Goal: Check status: Check status

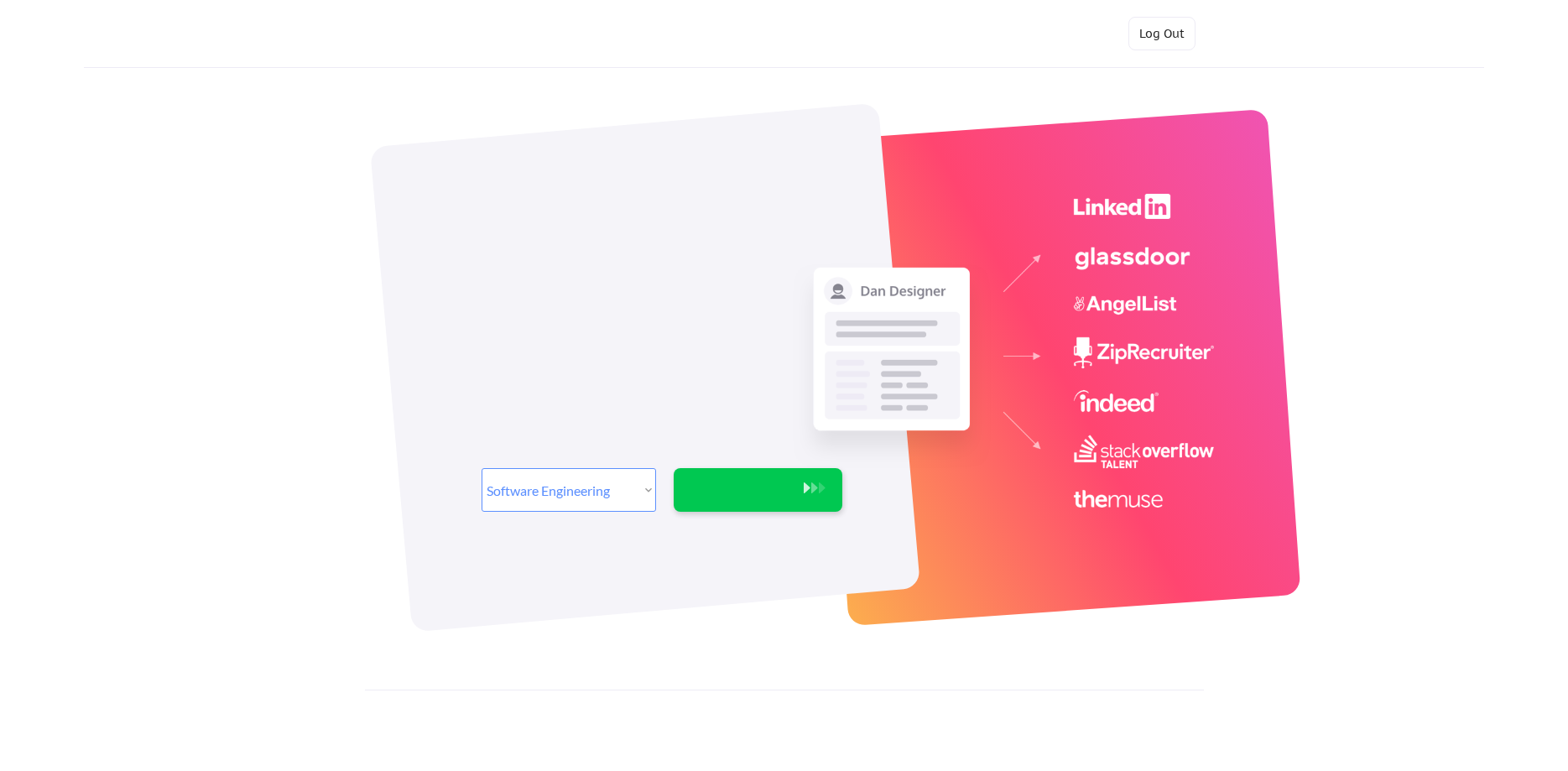
select select ""engineering""
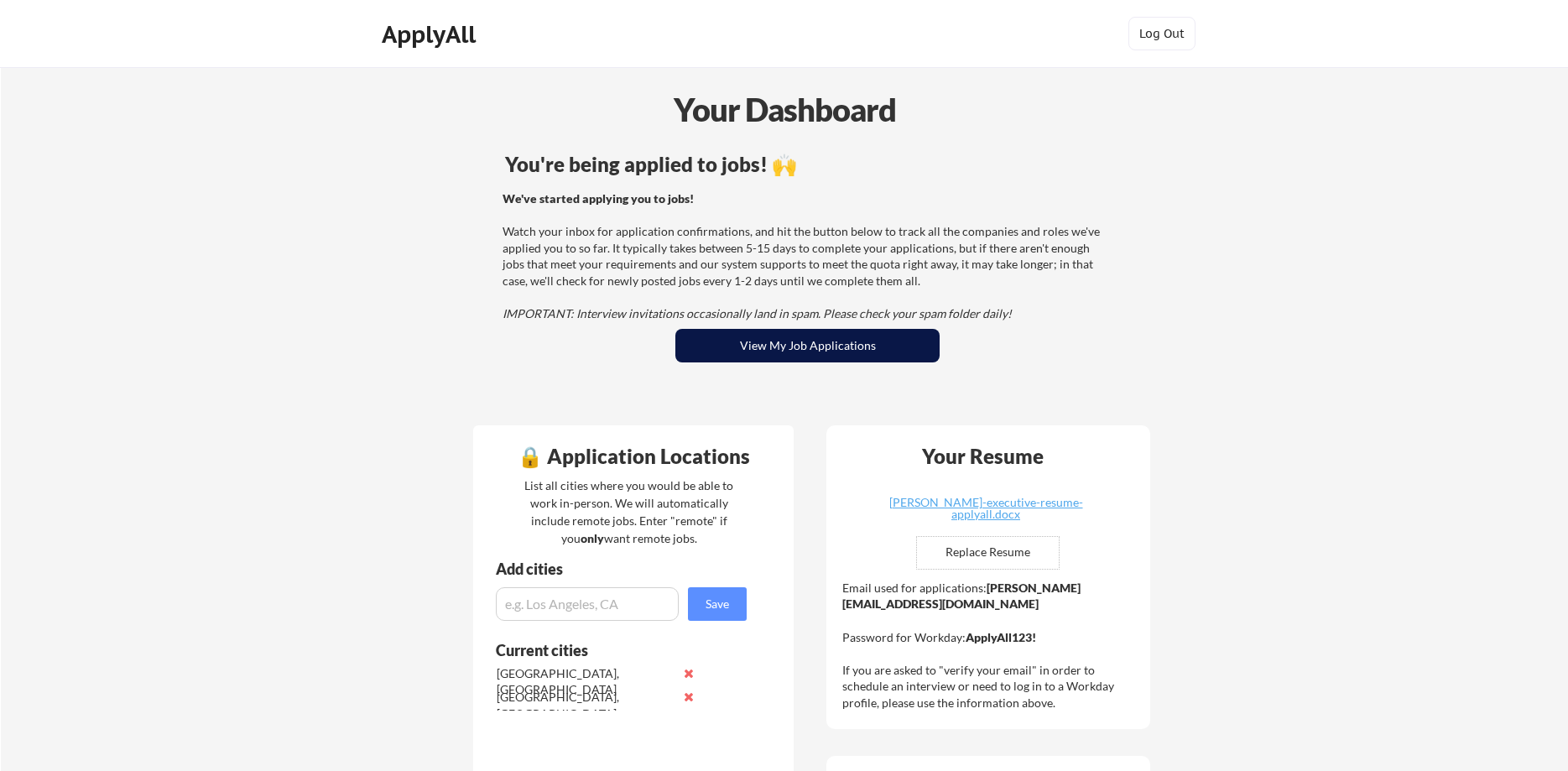
click at [706, 331] on button "View My Job Applications" at bounding box center [807, 345] width 265 height 34
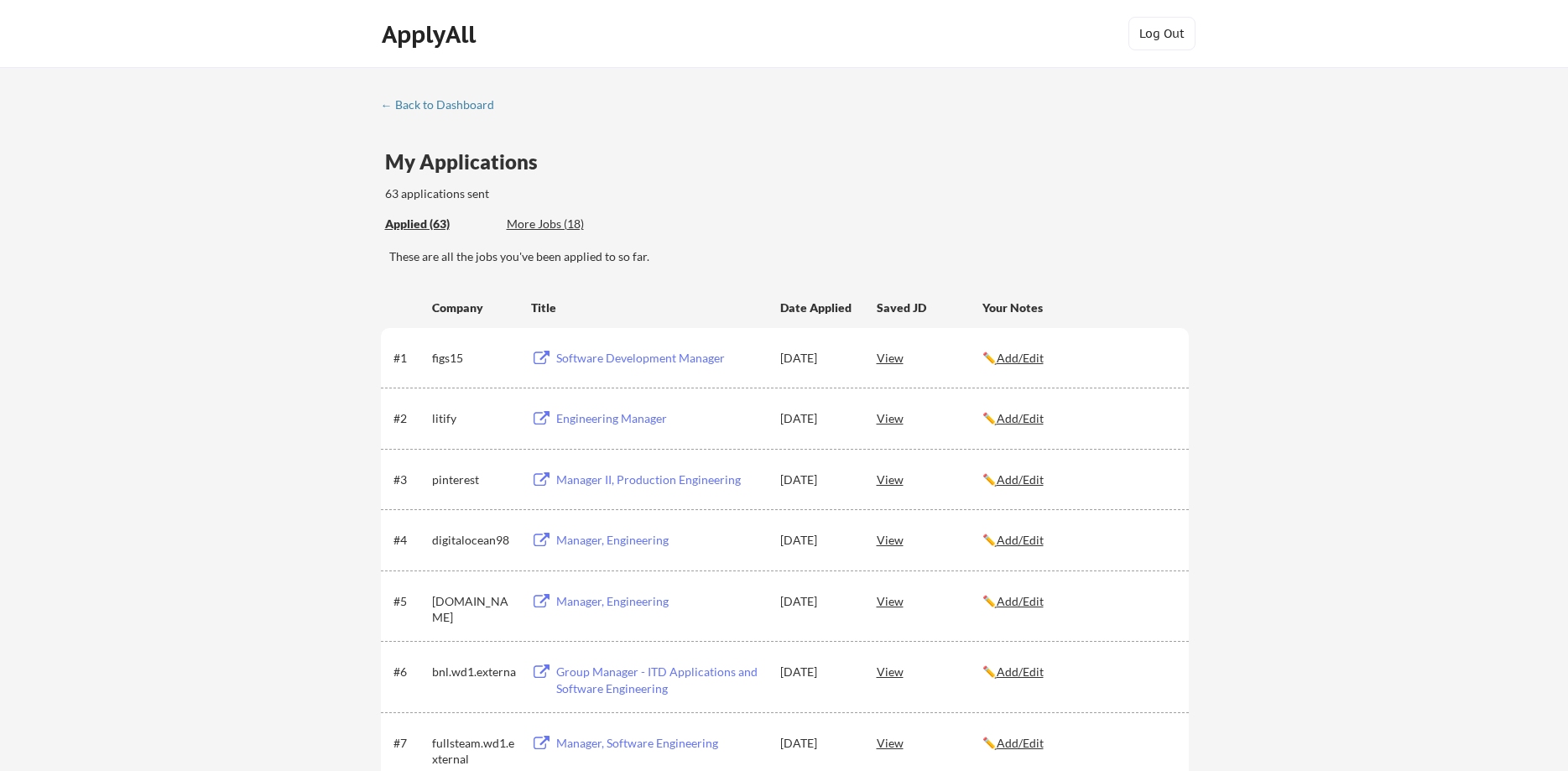
click at [560, 218] on div "More Jobs (18)" at bounding box center [568, 223] width 123 height 16
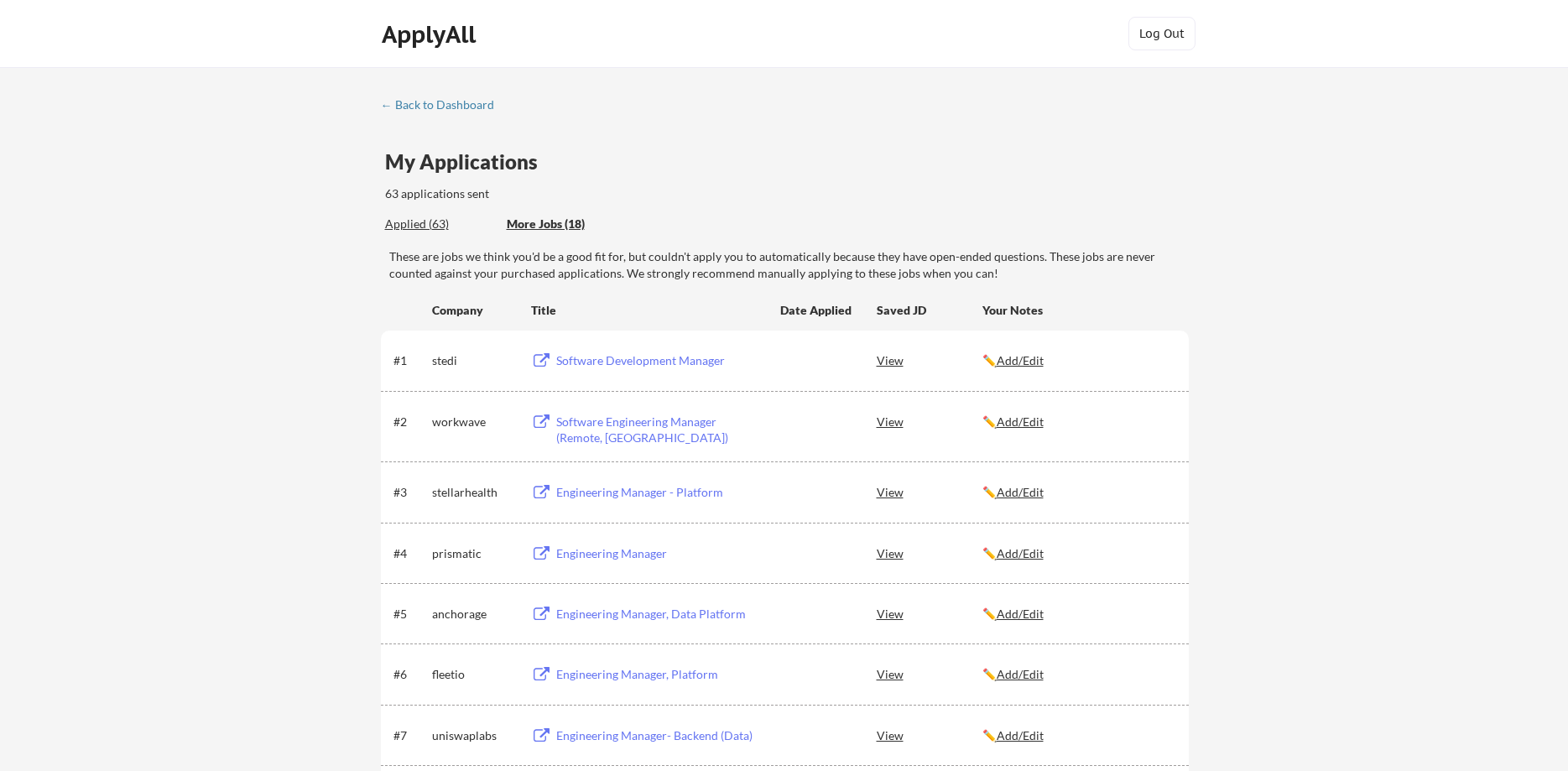
click at [421, 221] on div "Applied (63)" at bounding box center [439, 223] width 110 height 16
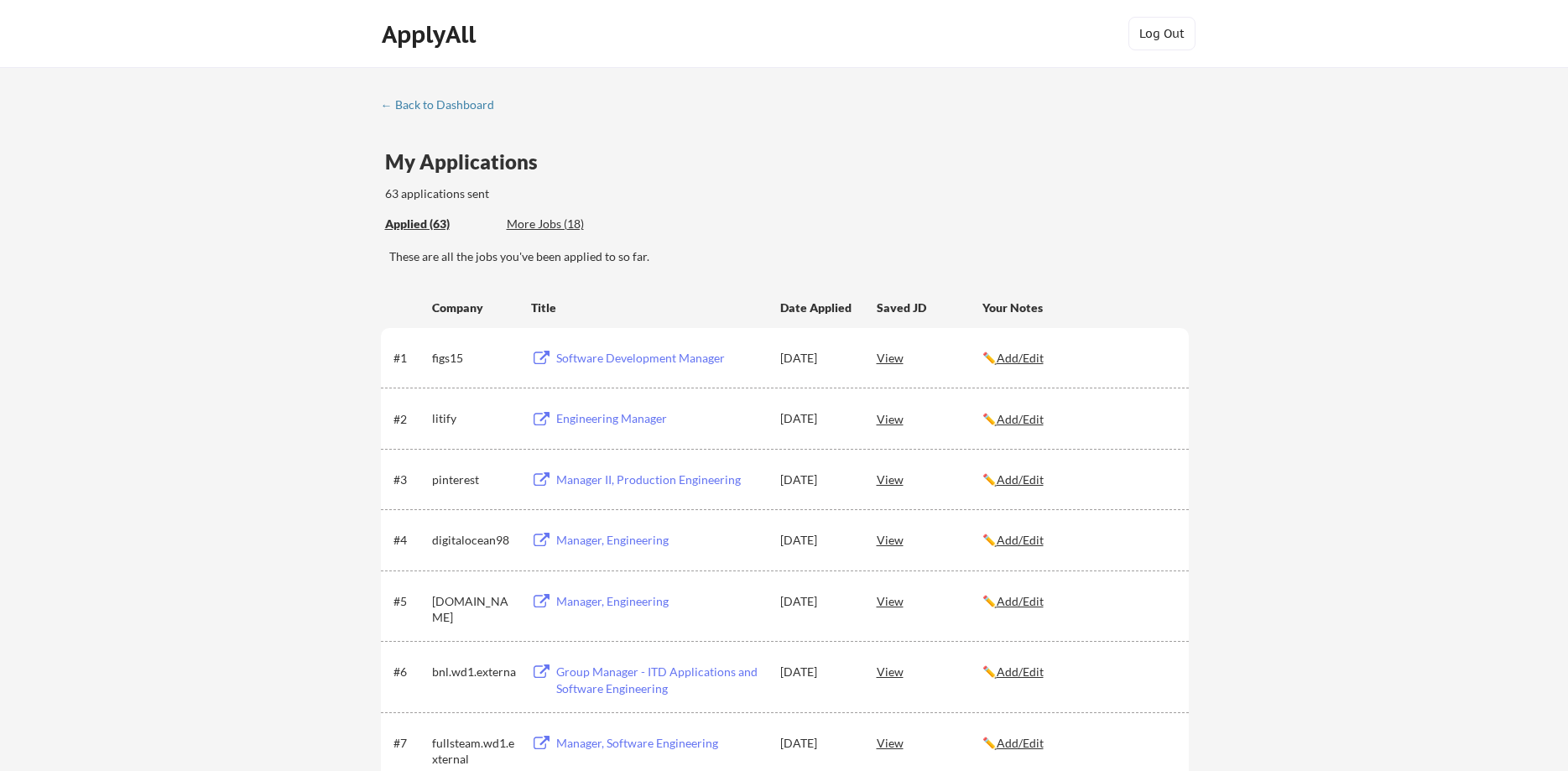
click at [547, 228] on div "More Jobs (18)" at bounding box center [568, 223] width 123 height 16
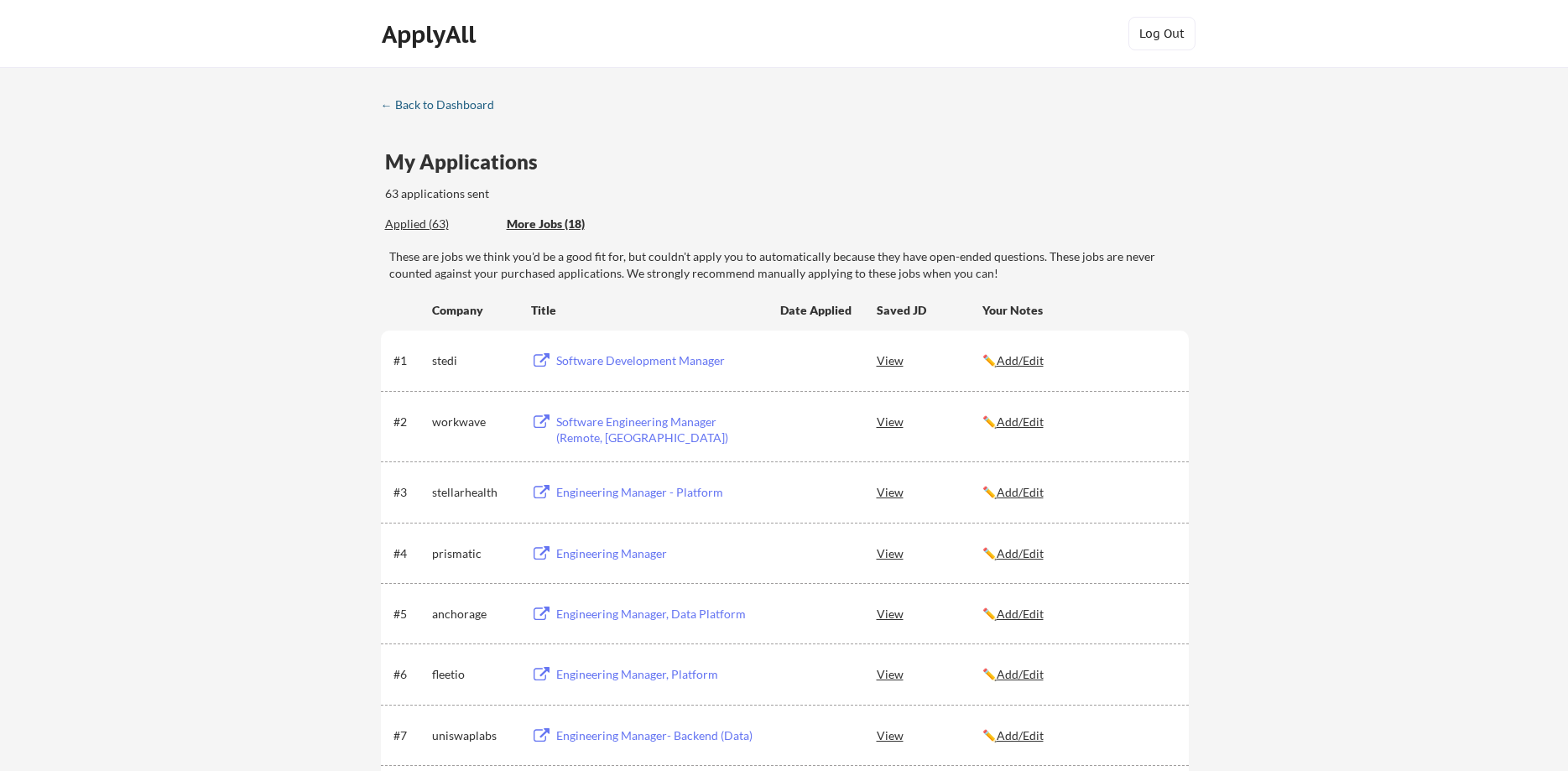
click at [416, 105] on div "← Back to Dashboard" at bounding box center [444, 105] width 126 height 12
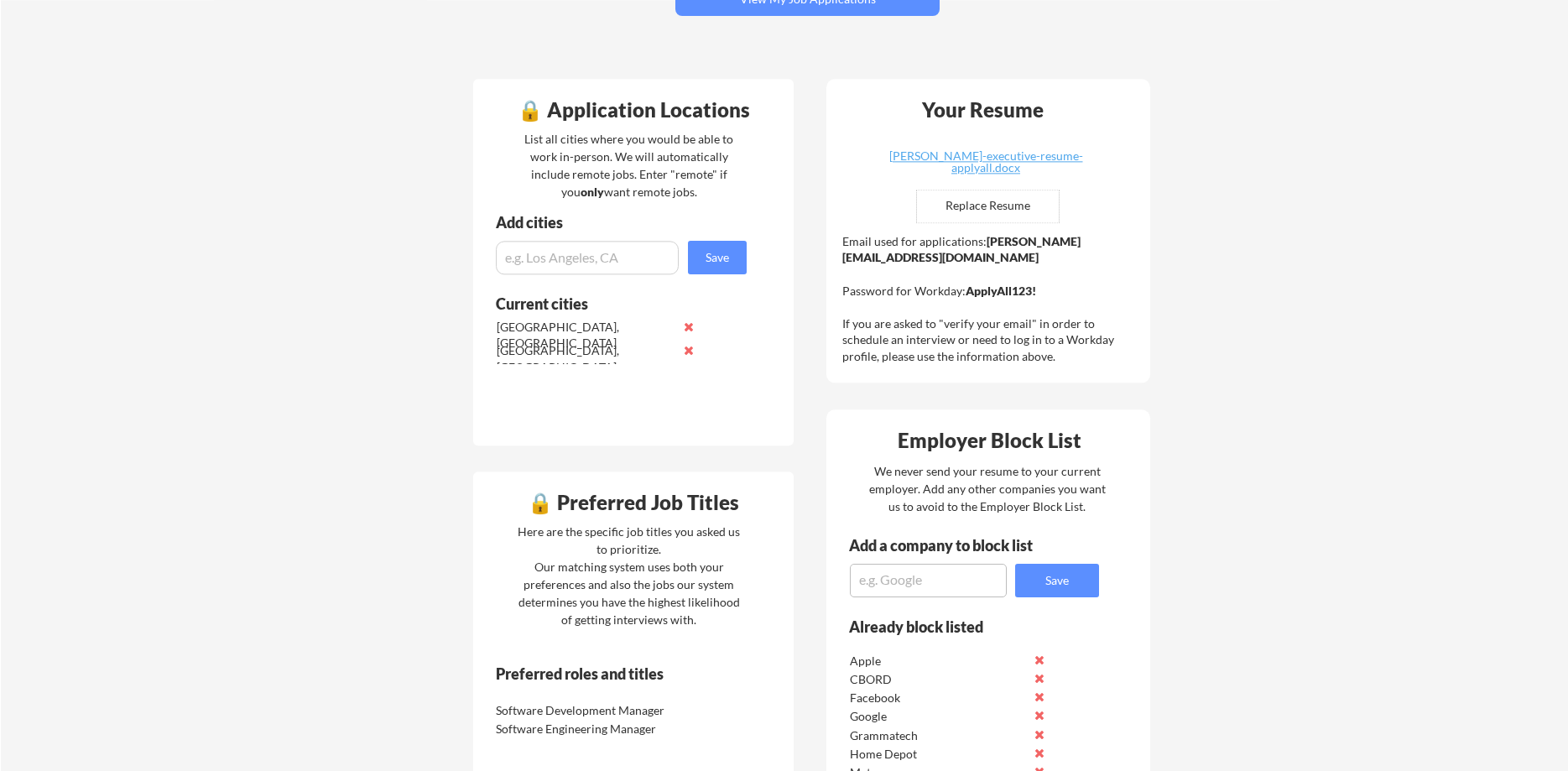
scroll to position [599, 0]
